Goal: Task Accomplishment & Management: Complete application form

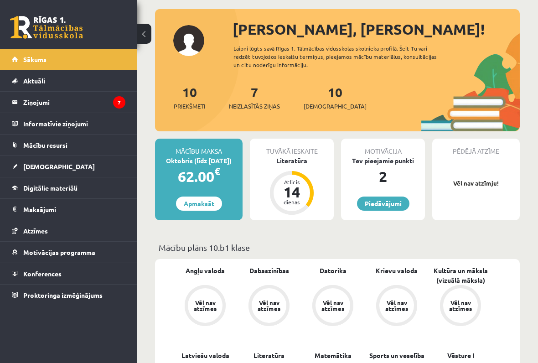
scroll to position [58, 0]
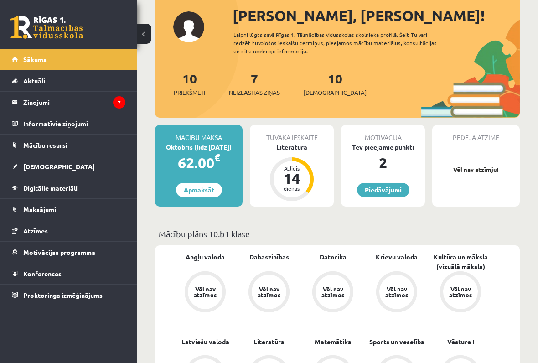
click at [109, 78] on link "Aktuāli" at bounding box center [69, 80] width 114 height 21
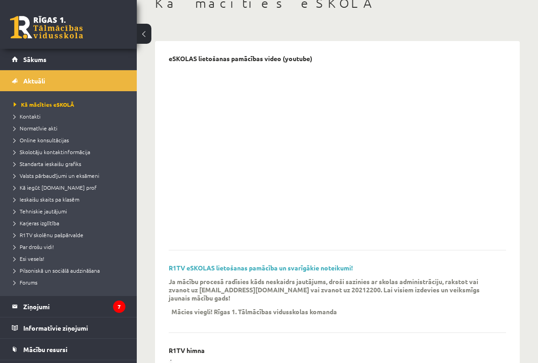
click at [147, 36] on button at bounding box center [144, 34] width 15 height 20
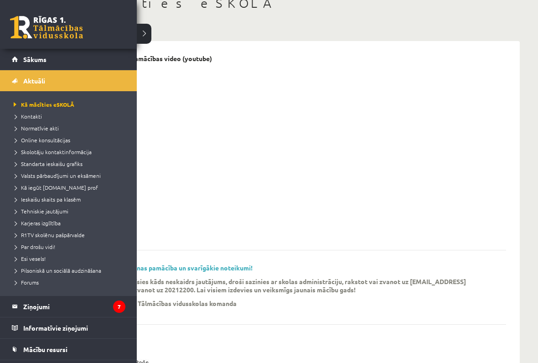
click at [17, 84] on link "Aktuāli" at bounding box center [69, 80] width 114 height 21
click at [103, 82] on link "Aktuāli" at bounding box center [69, 80] width 114 height 21
click at [18, 86] on link "Aktuāli" at bounding box center [69, 80] width 114 height 21
click at [108, 300] on legend "Ziņojumi 7" at bounding box center [74, 306] width 102 height 21
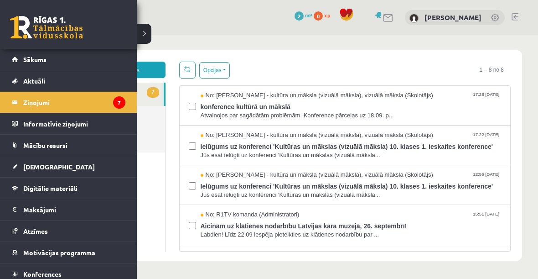
click at [97, 167] on link "[DEMOGRAPHIC_DATA]" at bounding box center [69, 166] width 114 height 21
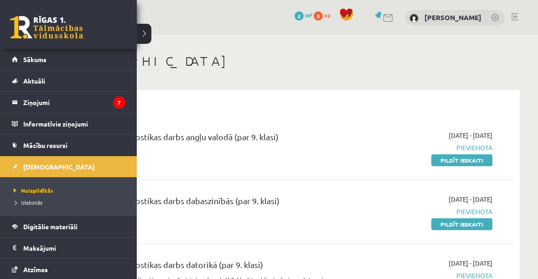
click at [146, 31] on div "0 Dāvanas 2 mP 0 xp Linda Bremze" at bounding box center [286, 17] width 501 height 35
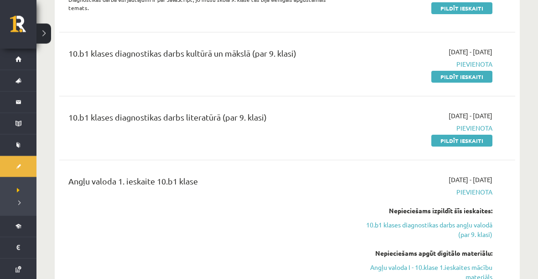
scroll to position [259, 0]
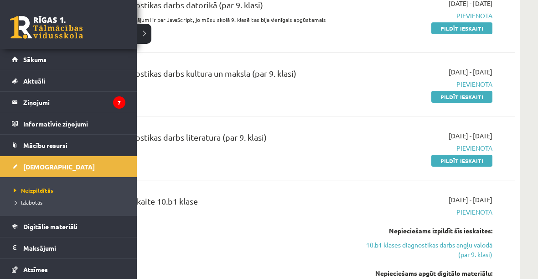
click at [17, 162] on link "[DEMOGRAPHIC_DATA]" at bounding box center [69, 166] width 114 height 21
click at [34, 187] on span "Neizpildītās" at bounding box center [32, 189] width 42 height 7
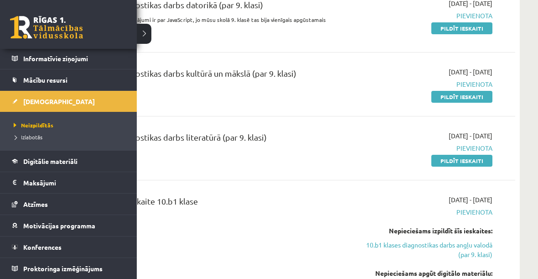
scroll to position [65, 0]
click at [147, 32] on div "10.b1 klases diagnostikas darbs datorikā (par 9. klasi) Diagnostikas darbā visi…" at bounding box center [287, 18] width 456 height 57
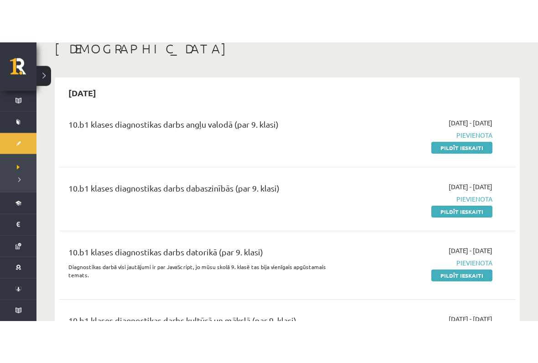
scroll to position [0, 0]
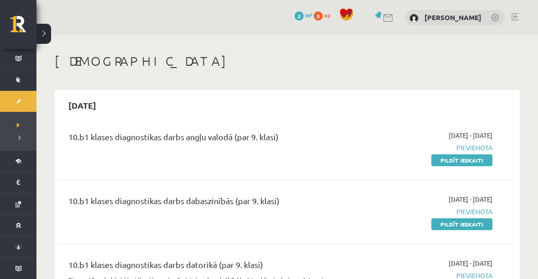
click at [479, 160] on link "Pildīt ieskaiti" at bounding box center [461, 160] width 61 height 12
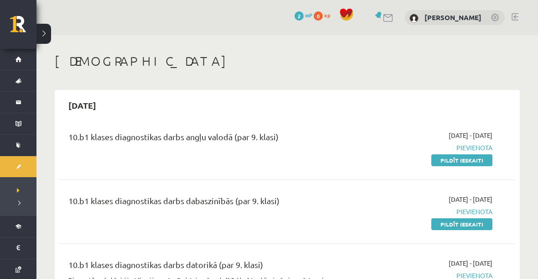
click at [50, 30] on button at bounding box center [43, 34] width 15 height 20
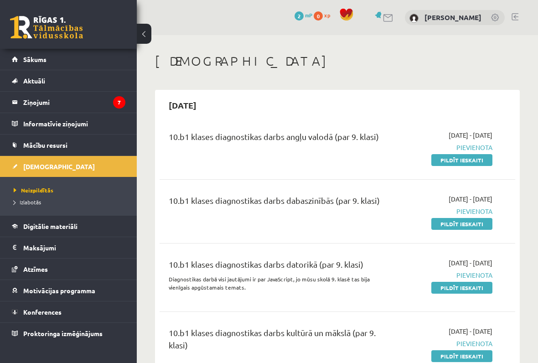
click at [471, 225] on link "Pildīt ieskaiti" at bounding box center [461, 224] width 61 height 12
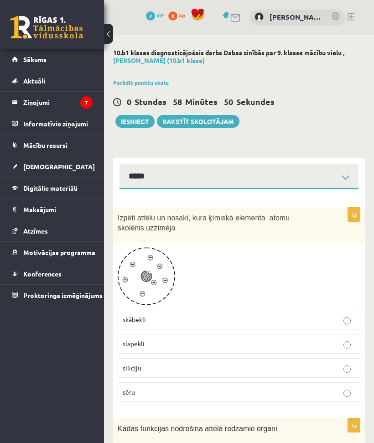
click at [182, 300] on p "skābekli" at bounding box center [239, 320] width 232 height 10
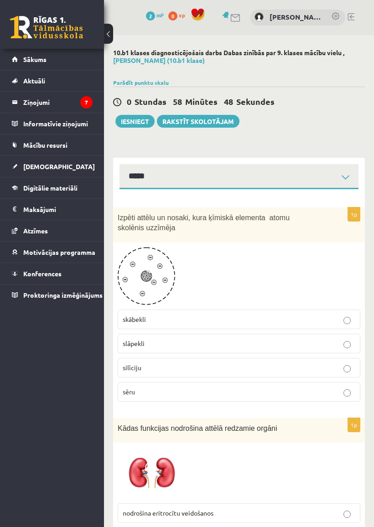
click at [341, 300] on p "slāpekli" at bounding box center [239, 344] width 232 height 10
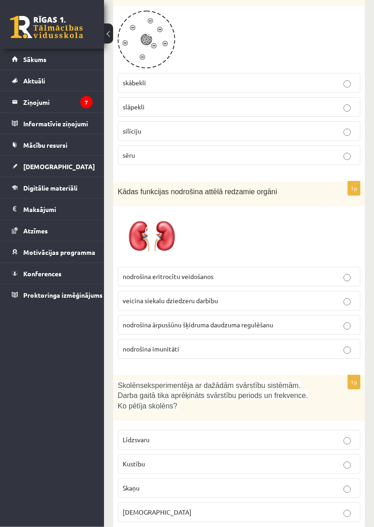
scroll to position [239, 0]
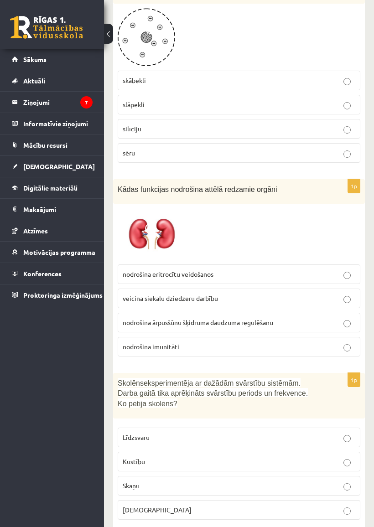
click at [177, 300] on p "Skaņu" at bounding box center [239, 486] width 232 height 10
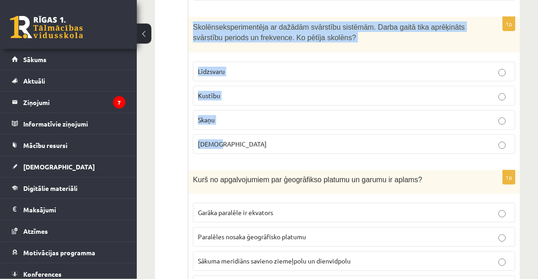
scroll to position [529, 0]
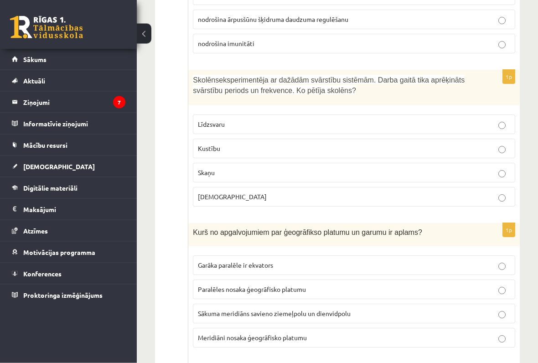
scroll to position [497, 0]
click at [506, 146] on p "Kustību" at bounding box center [354, 149] width 312 height 10
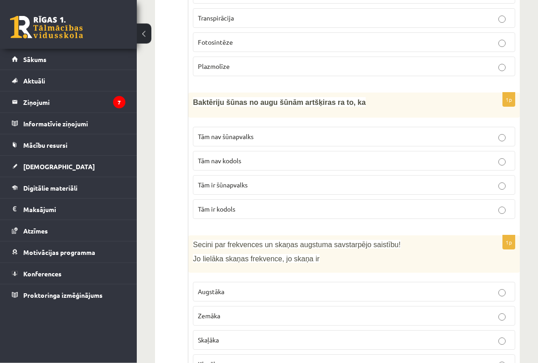
scroll to position [921, 0]
click at [309, 156] on p "Tām nav kodols" at bounding box center [354, 161] width 312 height 10
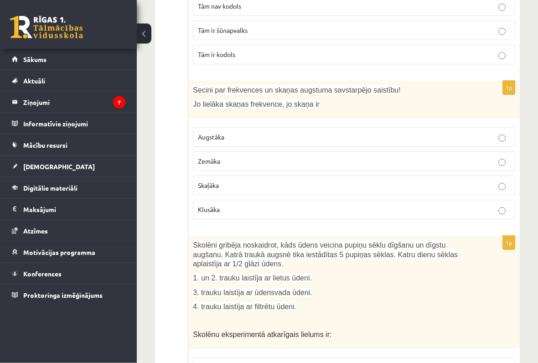
scroll to position [1075, 0]
click at [498, 143] on label "Augstāka" at bounding box center [354, 137] width 322 height 20
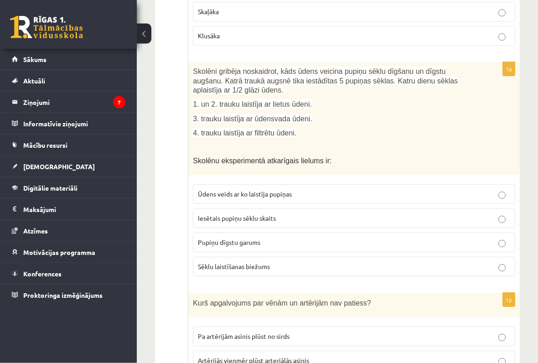
scroll to position [1252, 0]
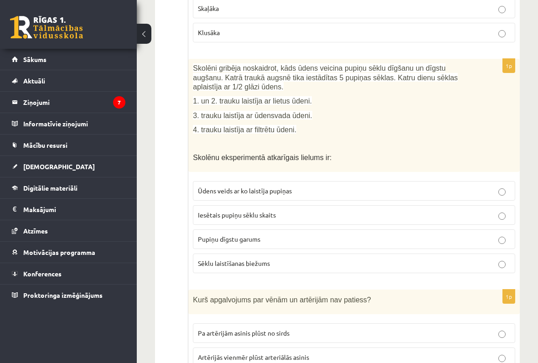
click at [434, 238] on p "Pupiņu dīgstu garums" at bounding box center [354, 239] width 312 height 10
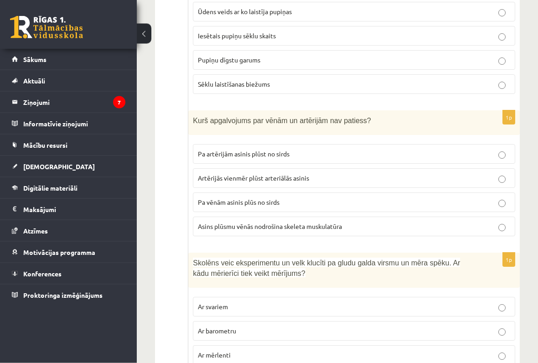
scroll to position [1432, 0]
click at [401, 179] on label "Artērijās vienmēr plūst arteriālās asinis" at bounding box center [354, 178] width 322 height 20
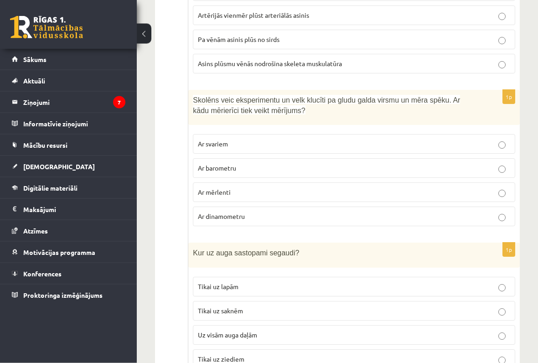
scroll to position [1594, 0]
click at [389, 163] on p "Ar barometru" at bounding box center [354, 168] width 312 height 10
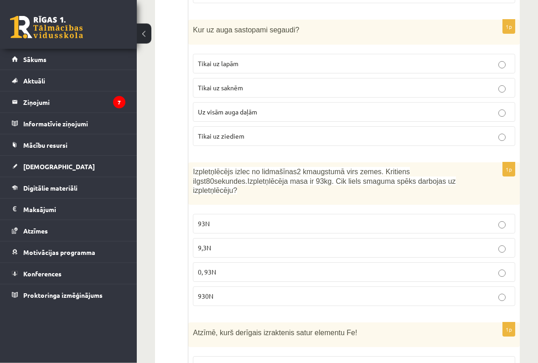
scroll to position [1817, 0]
click at [366, 54] on label "Tikai uz lapām" at bounding box center [354, 64] width 322 height 20
click at [382, 83] on p "Tikai uz saknēm" at bounding box center [354, 88] width 312 height 10
click at [350, 102] on label "Uz visām auga daļām" at bounding box center [354, 112] width 322 height 20
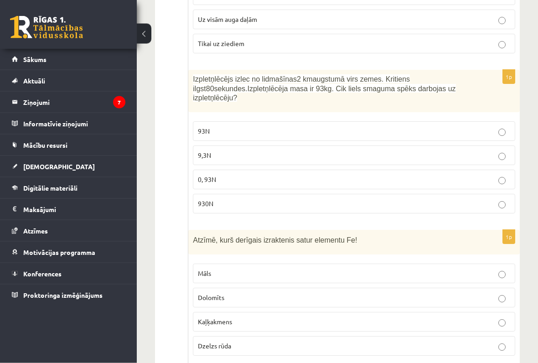
scroll to position [1909, 0]
click at [339, 154] on p "9,3N" at bounding box center [354, 155] width 312 height 10
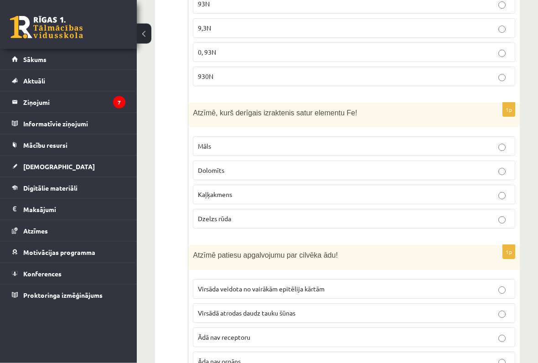
scroll to position [2038, 0]
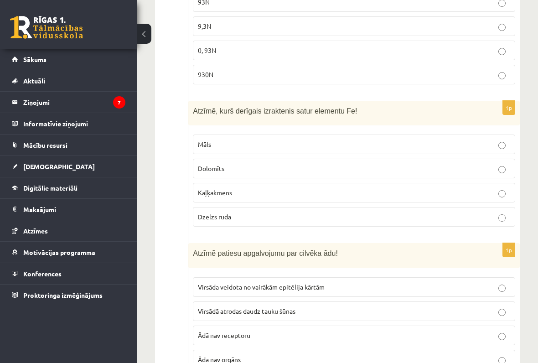
click at [506, 164] on p "Dolomīts" at bounding box center [354, 169] width 312 height 10
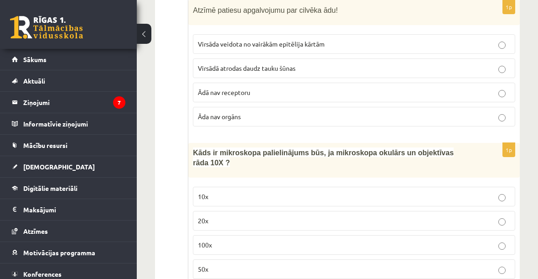
click at [444, 271] on label "50x" at bounding box center [354, 269] width 322 height 20
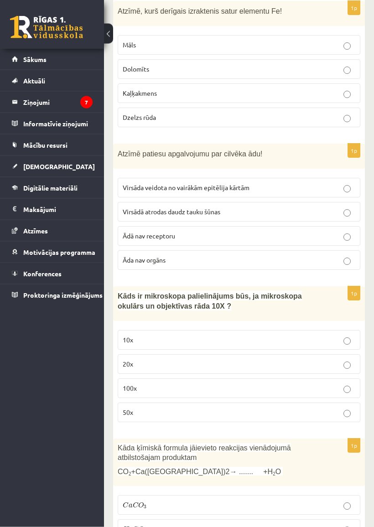
scroll to position [2242, 0]
click at [326, 184] on p "Virsāda veidota no vairākām epitēlija kārtām" at bounding box center [239, 188] width 232 height 10
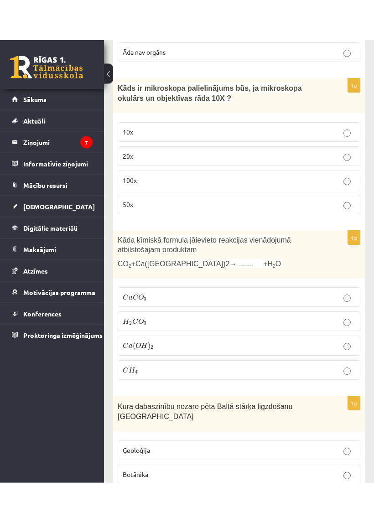
scroll to position [2490, 0]
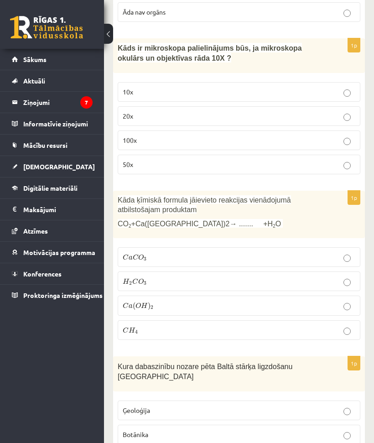
click at [332, 140] on label "100x" at bounding box center [239, 140] width 243 height 20
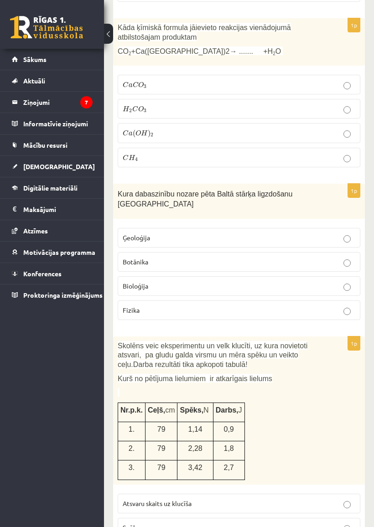
scroll to position [2663, 0]
click at [359, 84] on label "C a C O 3 C a C O 3" at bounding box center [239, 84] width 243 height 20
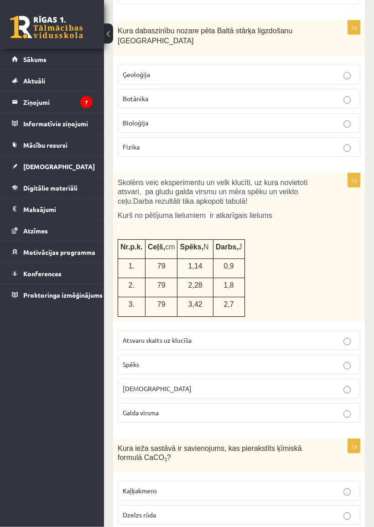
scroll to position [2826, 0]
click at [212, 300] on p "Spēks" at bounding box center [239, 364] width 232 height 10
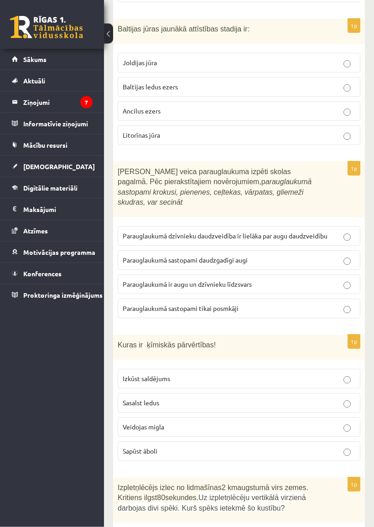
scroll to position [3777, 0]
click at [140, 126] on label "Litorīnas jūra" at bounding box center [239, 136] width 243 height 20
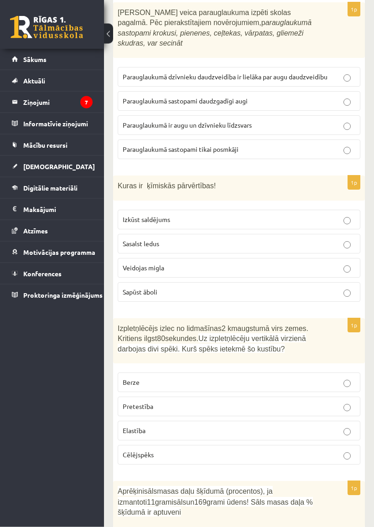
scroll to position [3936, 0]
click at [193, 120] on p "Parauglaukumā ir augu un dzīvnieku līdzsvars" at bounding box center [239, 125] width 232 height 10
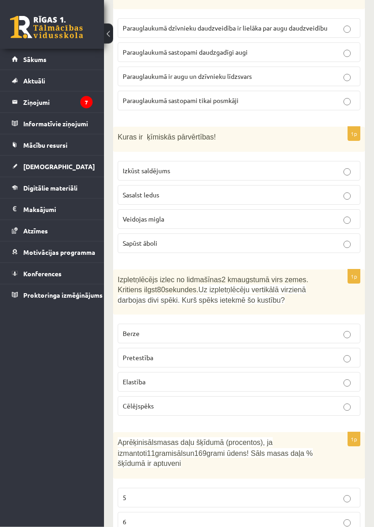
scroll to position [3985, 0]
click at [139, 239] on span "Sapūst āboli" at bounding box center [140, 243] width 35 height 8
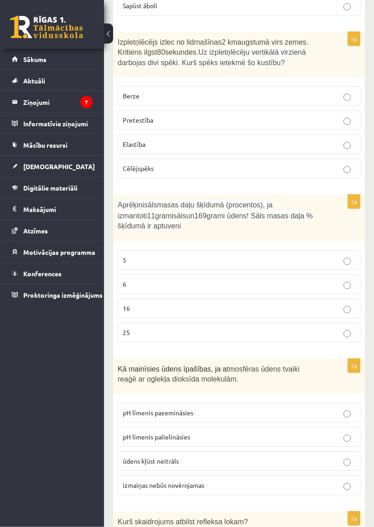
scroll to position [4222, 0]
click at [141, 116] on span "Pretestība" at bounding box center [138, 120] width 31 height 8
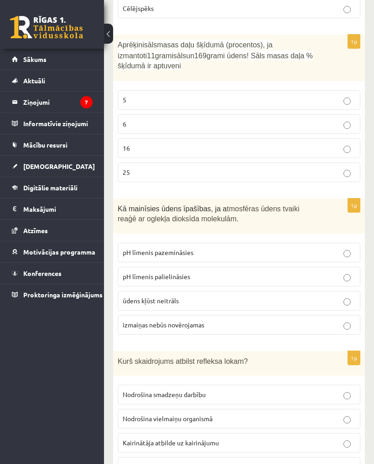
scroll to position [4409, 0]
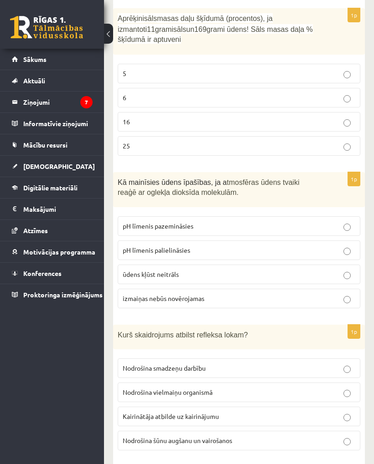
click at [175, 93] on p "6" at bounding box center [239, 98] width 232 height 10
click at [265, 222] on p "pH līmenis pazemināsies" at bounding box center [239, 227] width 232 height 10
click at [253, 300] on p "Kairinātāja atbilde uz kairinājumu" at bounding box center [239, 417] width 232 height 10
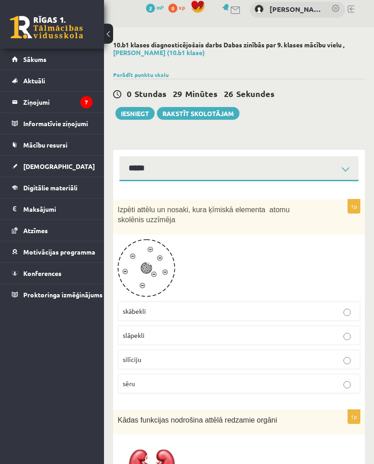
scroll to position [0, 0]
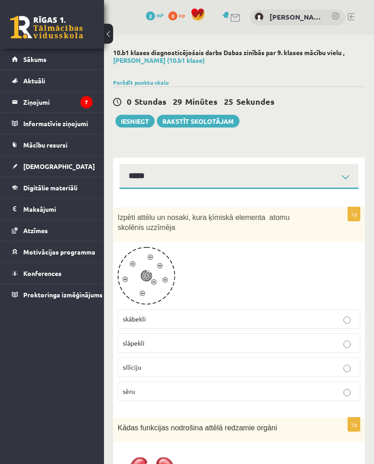
click at [143, 121] on button "Iesniegt" at bounding box center [134, 121] width 39 height 13
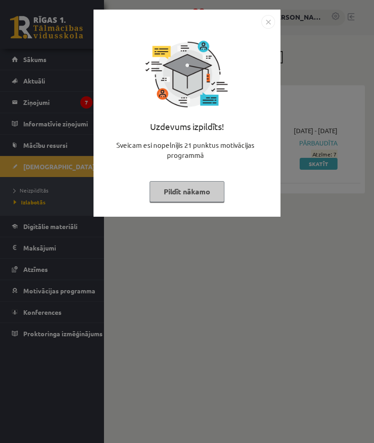
click at [236, 245] on div "Uzdevums izpildīts! Sveicam esi nopelnījis 21 punktus motivācijas programmā Pil…" at bounding box center [187, 221] width 374 height 443
